Goal: Information Seeking & Learning: Learn about a topic

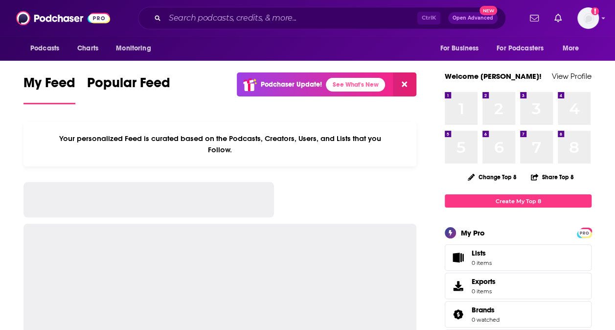
click at [276, 10] on div "Ctrl K Open Advanced New" at bounding box center [322, 18] width 368 height 22
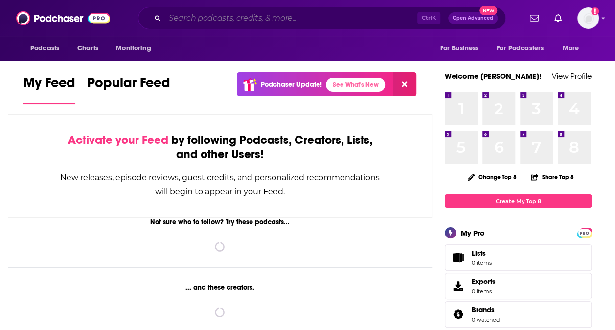
click at [274, 14] on input "Search podcasts, credits, & more..." at bounding box center [291, 18] width 252 height 16
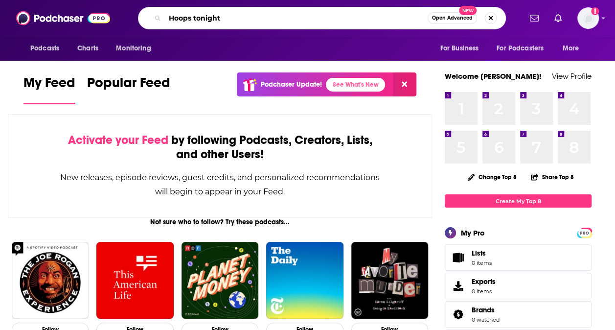
type input "Hoops tonight"
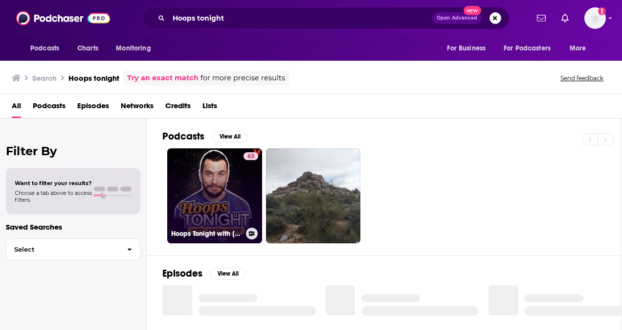
click at [217, 206] on link "63 Hoops Tonight with [PERSON_NAME]" at bounding box center [214, 195] width 95 height 95
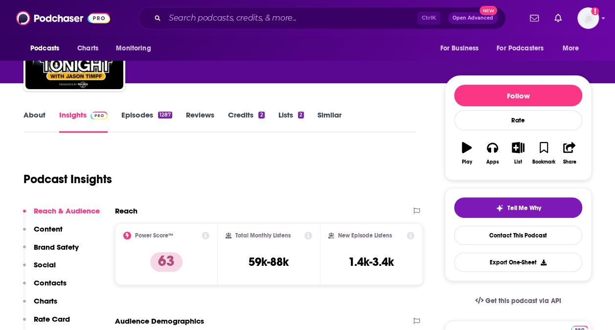
scroll to position [98, 0]
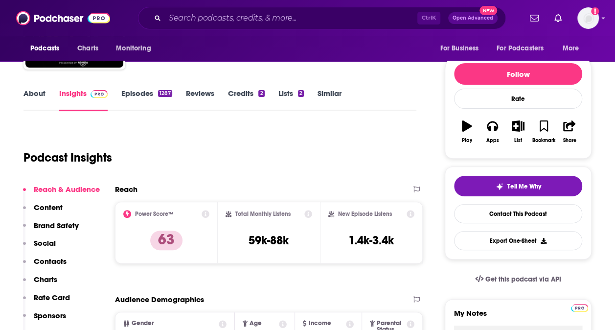
click at [38, 93] on link "About" at bounding box center [34, 99] width 22 height 22
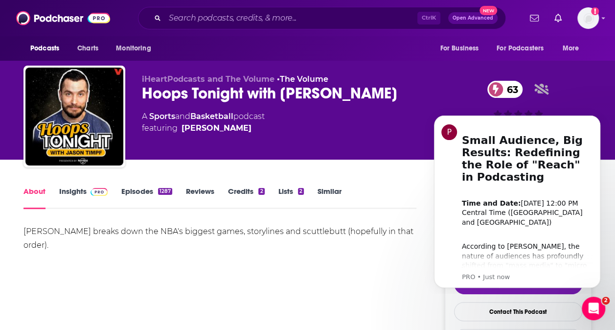
click at [376, 284] on div "[PERSON_NAME] breaks down the NBA's biggest games, storylines and scuttlebutt (…" at bounding box center [219, 258] width 393 height 68
drag, startPoint x: 571, startPoint y: 154, endPoint x: 444, endPoint y: 172, distance: 127.4
click at [444, 172] on div "P Small Audience, Big Results: Redefining the Role of "Reach" in Podcasting ​ T…" at bounding box center [517, 201] width 152 height 159
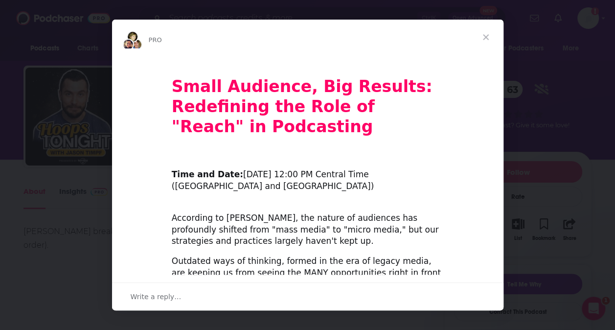
click at [483, 32] on span "Close" at bounding box center [485, 37] width 35 height 35
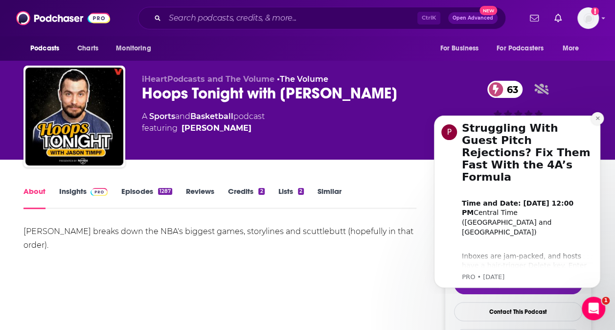
click at [598, 116] on icon "Dismiss notification" at bounding box center [597, 117] width 5 height 5
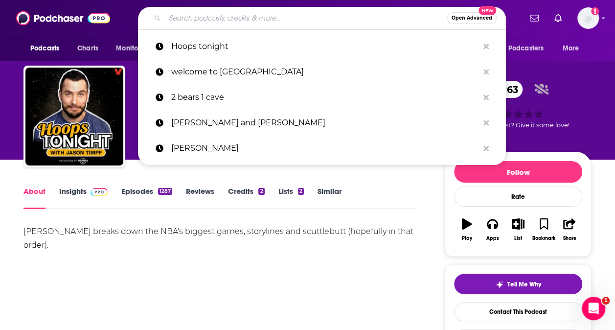
click at [337, 19] on input "Search podcasts, credits, & more..." at bounding box center [306, 18] width 282 height 16
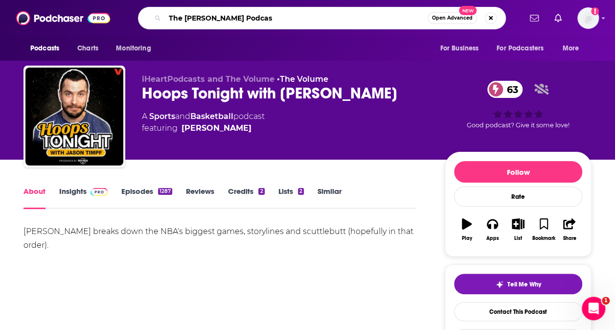
type input "The [PERSON_NAME] Podcast"
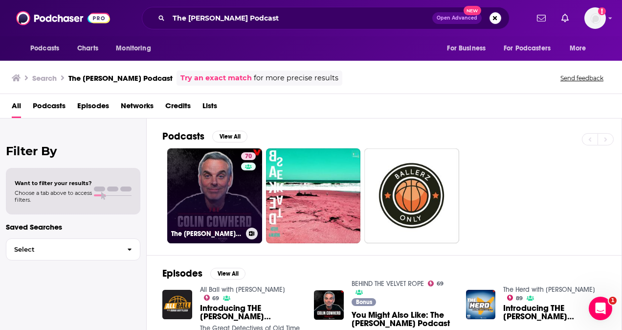
click at [233, 198] on link "70 The [PERSON_NAME] Podcast" at bounding box center [214, 195] width 95 height 95
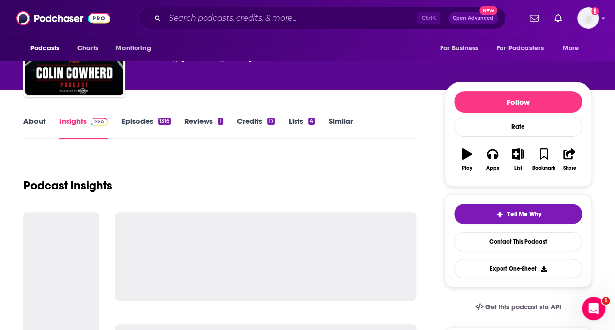
scroll to position [98, 0]
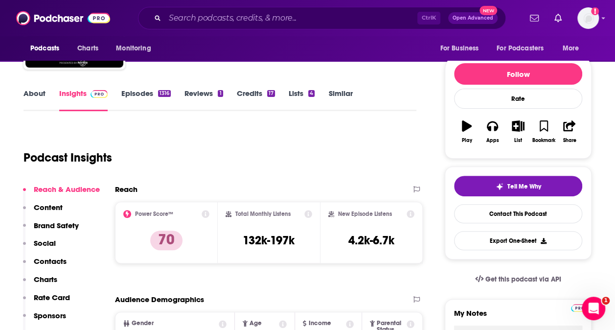
click at [29, 87] on div "About Insights Episodes 1316 Reviews 1 Credits 17 Lists 4 Similar" at bounding box center [219, 99] width 393 height 24
click at [32, 94] on link "About" at bounding box center [34, 99] width 22 height 22
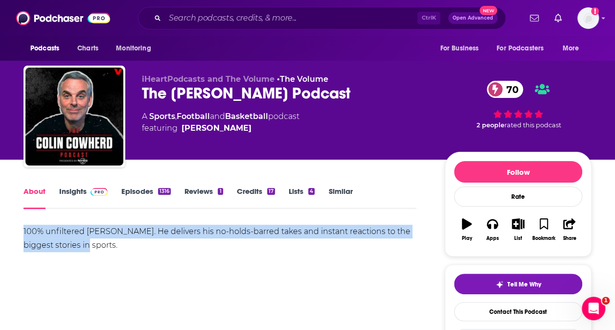
drag, startPoint x: 24, startPoint y: 230, endPoint x: 109, endPoint y: 249, distance: 87.2
click at [109, 249] on div "100% unfiltered [PERSON_NAME]. He delivers his no-holds-barred takes and instan…" at bounding box center [219, 237] width 393 height 27
copy div "100% unfiltered [PERSON_NAME]. He delivers his no-holds-barred takes and instan…"
click at [183, 255] on div "100% unfiltered [PERSON_NAME]. He delivers his no-holds-barred takes and instan…" at bounding box center [219, 258] width 393 height 68
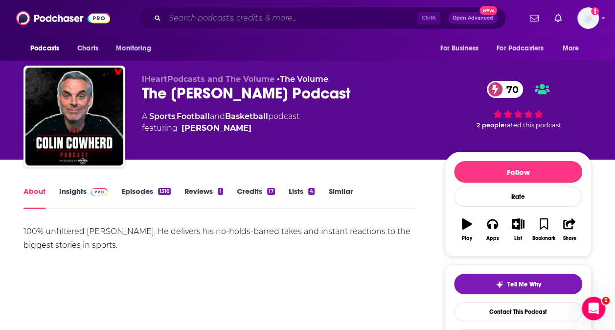
click at [208, 14] on input "Search podcasts, credits, & more..." at bounding box center [291, 18] width 252 height 16
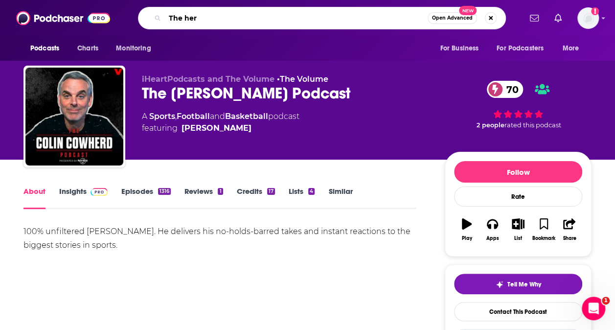
type input "The herd"
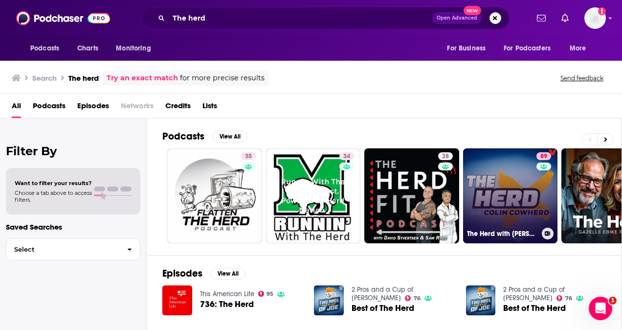
click at [492, 170] on link "89 The Herd with [PERSON_NAME]" at bounding box center [510, 195] width 95 height 95
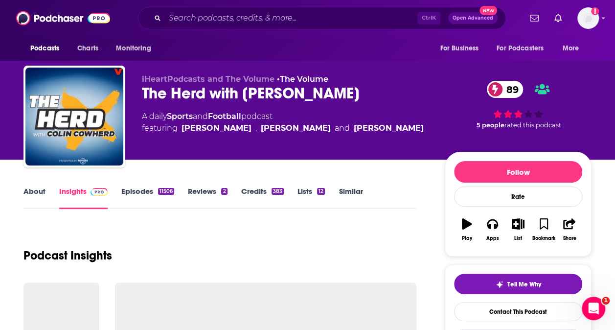
click at [39, 194] on link "About" at bounding box center [34, 197] width 22 height 22
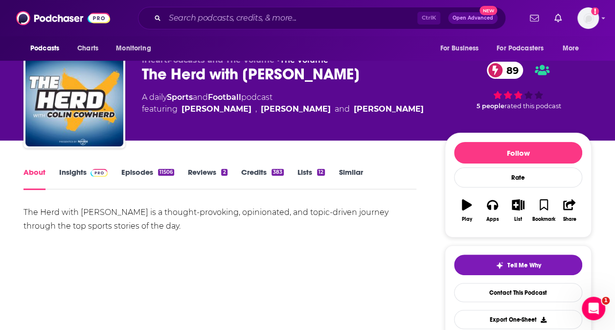
scroll to position [49, 0]
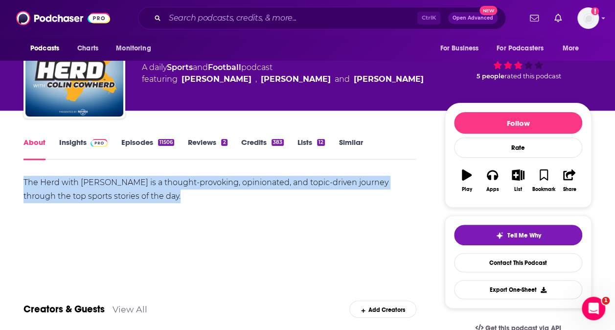
drag, startPoint x: 23, startPoint y: 180, endPoint x: 199, endPoint y: 199, distance: 177.0
click at [199, 199] on div "The Herd with [PERSON_NAME] is a thought-provoking, opinionated, and topic-driv…" at bounding box center [219, 189] width 393 height 27
copy div "The Herd with [PERSON_NAME] is a thought-provoking, opinionated, and topic-driv…"
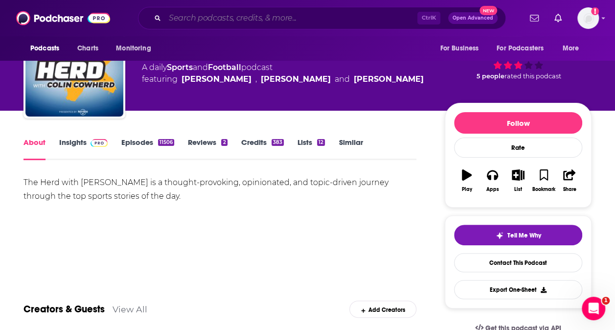
click at [315, 20] on input "Search podcasts, credits, & more..." at bounding box center [291, 18] width 252 height 16
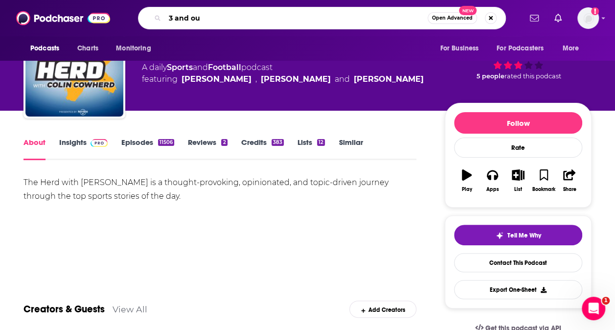
type input "3 and out"
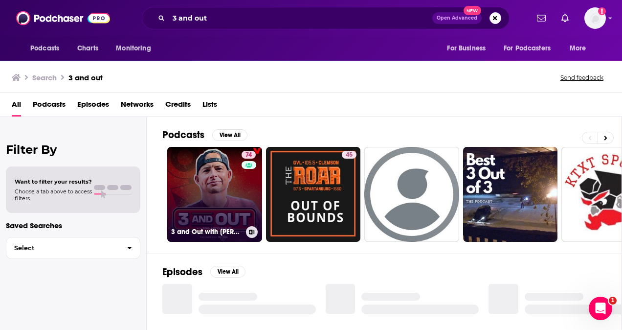
click at [226, 205] on link "74 3 and Out with [PERSON_NAME]" at bounding box center [214, 194] width 95 height 95
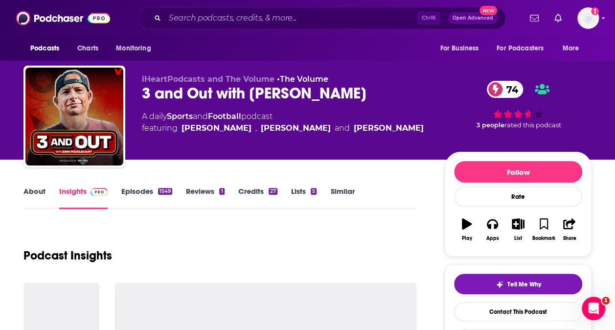
click at [39, 194] on link "About" at bounding box center [34, 197] width 22 height 22
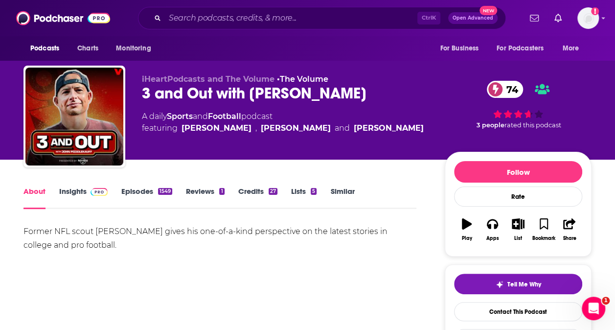
drag, startPoint x: 88, startPoint y: 249, endPoint x: 138, endPoint y: 253, distance: 49.5
copy div "Former NFL scout [PERSON_NAME] gives his one-of-a-kind perspective on the lates…"
click at [216, 11] on input "Search podcasts, credits, & more..." at bounding box center [291, 18] width 252 height 16
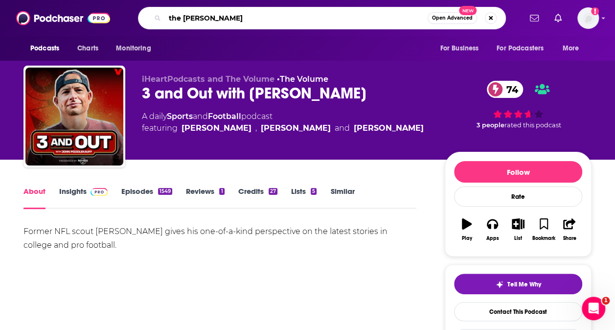
type input "the [PERSON_NAME]"
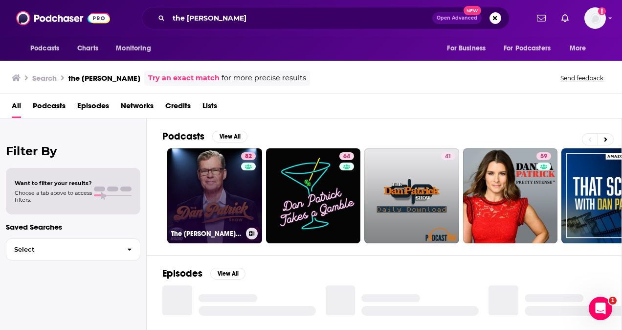
click at [219, 213] on link "82 The [PERSON_NAME] Show" at bounding box center [214, 195] width 95 height 95
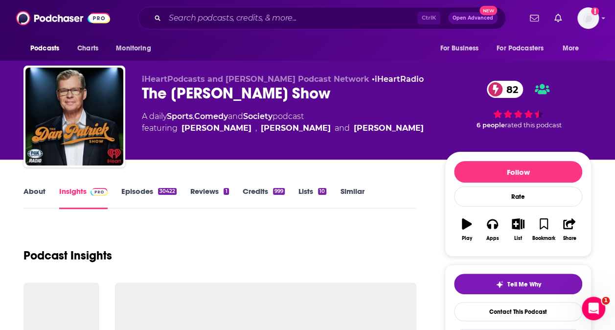
click at [30, 190] on link "About" at bounding box center [34, 197] width 22 height 22
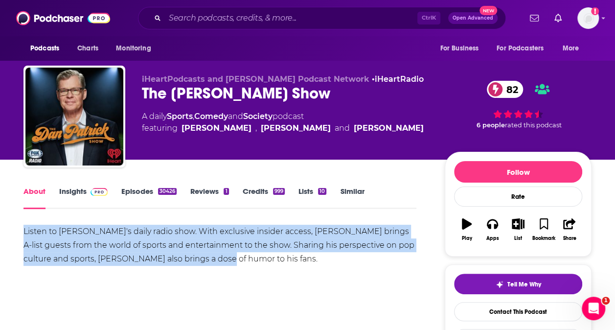
drag, startPoint x: 18, startPoint y: 229, endPoint x: 247, endPoint y: 262, distance: 232.2
click at [263, 280] on div "Listen to [PERSON_NAME]'s daily radio show. With exclusive insider access, [PER…" at bounding box center [219, 258] width 393 height 68
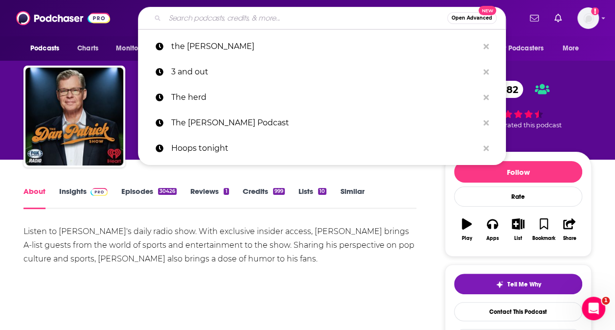
click at [253, 16] on input "Search podcasts, credits, & more..." at bounding box center [306, 18] width 282 height 16
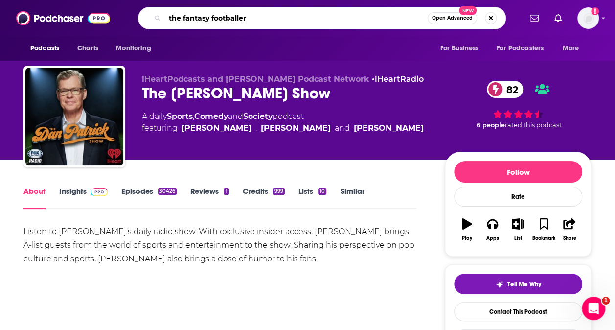
type input "the fantasy footballers"
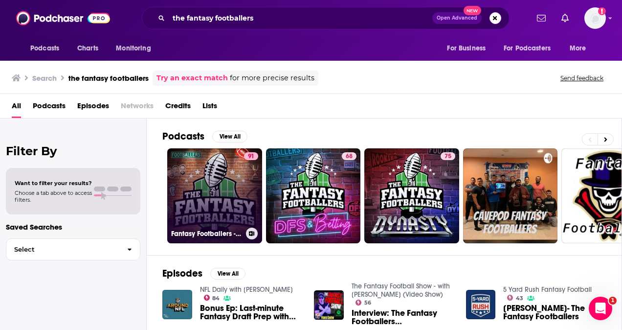
click at [228, 206] on link "91 Fantasy Footballers - Fantasy Football Podcast" at bounding box center [214, 195] width 95 height 95
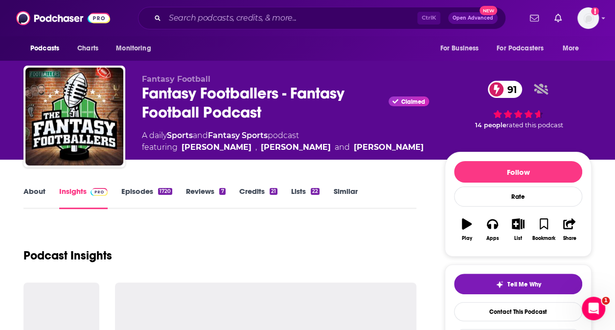
click at [36, 188] on link "About" at bounding box center [34, 197] width 22 height 22
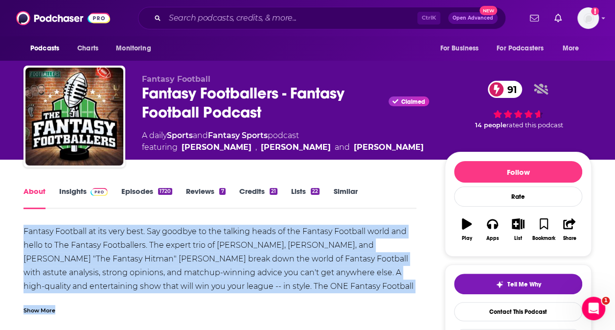
drag, startPoint x: 22, startPoint y: 228, endPoint x: 404, endPoint y: 294, distance: 387.0
click at [37, 307] on div "Show More" at bounding box center [39, 309] width 32 height 9
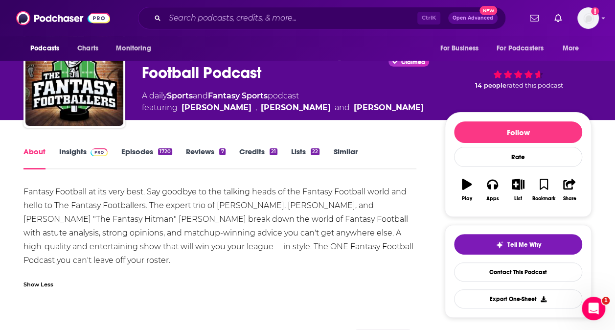
scroll to position [49, 0]
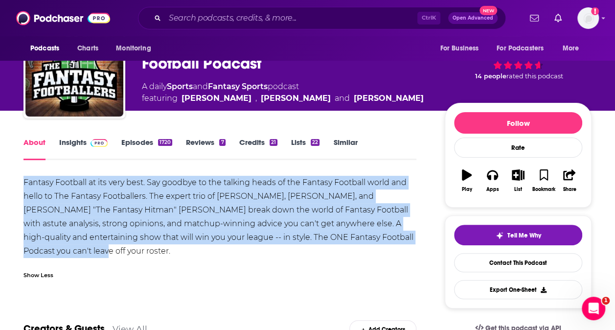
drag, startPoint x: 79, startPoint y: 250, endPoint x: 9, endPoint y: 175, distance: 103.1
copy div "Fantasy Football at its very best. Say goodbye to the talking heads of the Fant…"
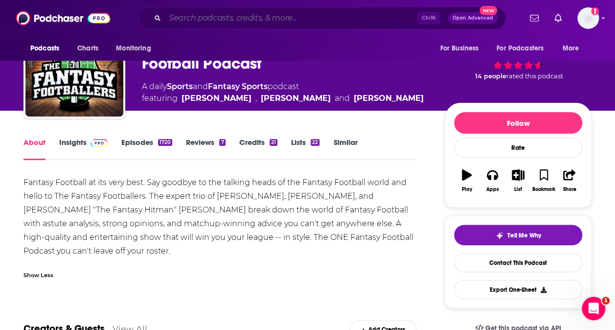
click at [261, 22] on input "Search podcasts, credits, & more..." at bounding box center [291, 18] width 252 height 16
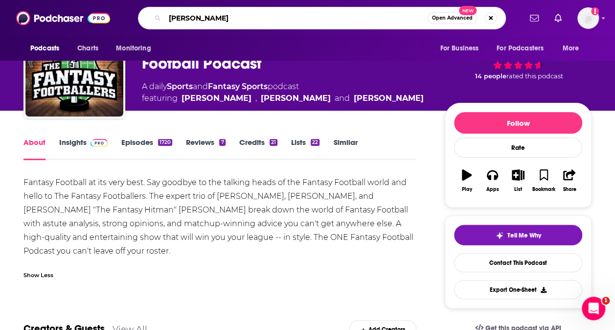
type input "[PERSON_NAME] le batard"
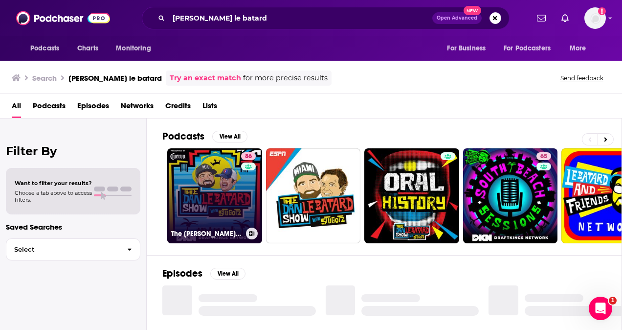
click at [206, 203] on link "86 The [PERSON_NAME] Le Batard Show with Stugotz" at bounding box center [214, 195] width 95 height 95
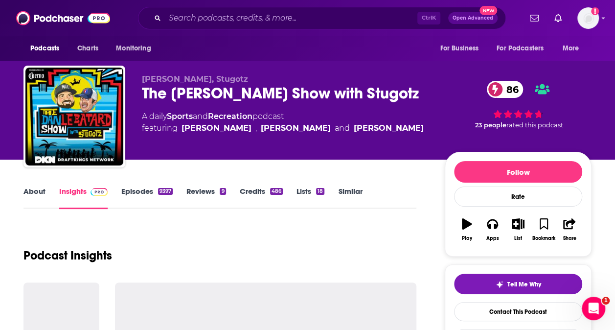
click at [38, 198] on link "About" at bounding box center [34, 197] width 22 height 22
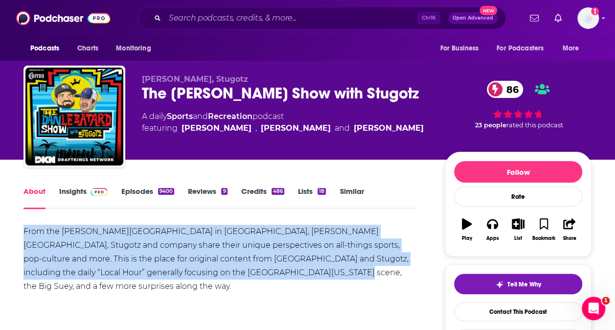
drag, startPoint x: 16, startPoint y: 224, endPoint x: 285, endPoint y: 278, distance: 274.1
copy div "From the [PERSON_NAME][GEOGRAPHIC_DATA] in [GEOGRAPHIC_DATA], [PERSON_NAME][GEO…"
click at [71, 191] on link "Insights" at bounding box center [83, 197] width 48 height 22
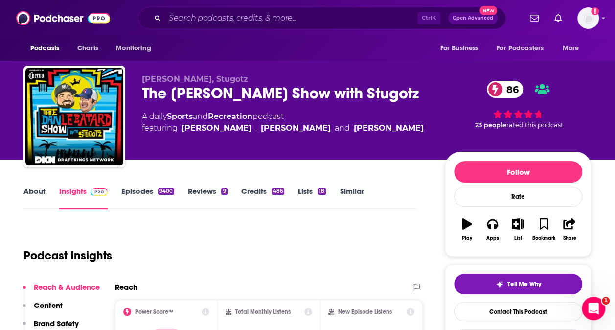
scroll to position [196, 0]
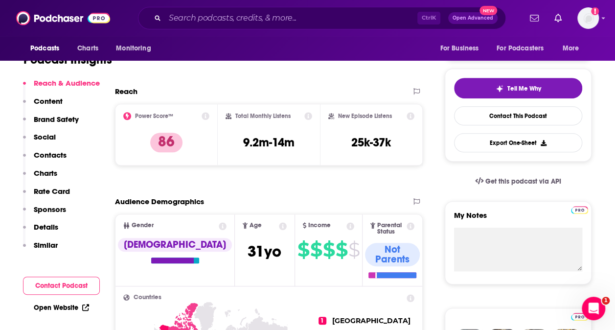
click at [48, 136] on p "Social" at bounding box center [45, 136] width 22 height 9
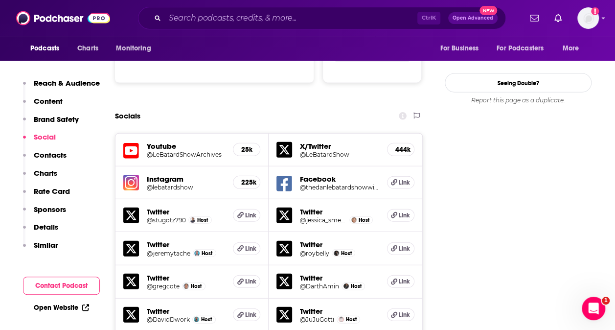
scroll to position [1013, 0]
